Goal: Navigation & Orientation: Find specific page/section

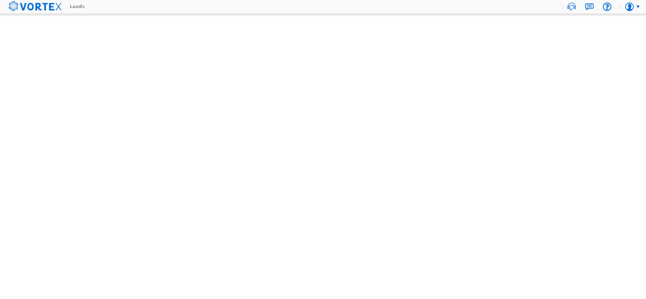
click at [17, 8] on icon at bounding box center [34, 6] width 53 height 13
click at [46, 3] on use at bounding box center [34, 6] width 53 height 10
click at [80, 6] on div "Leads" at bounding box center [77, 6] width 15 height 5
